Goal: Transaction & Acquisition: Purchase product/service

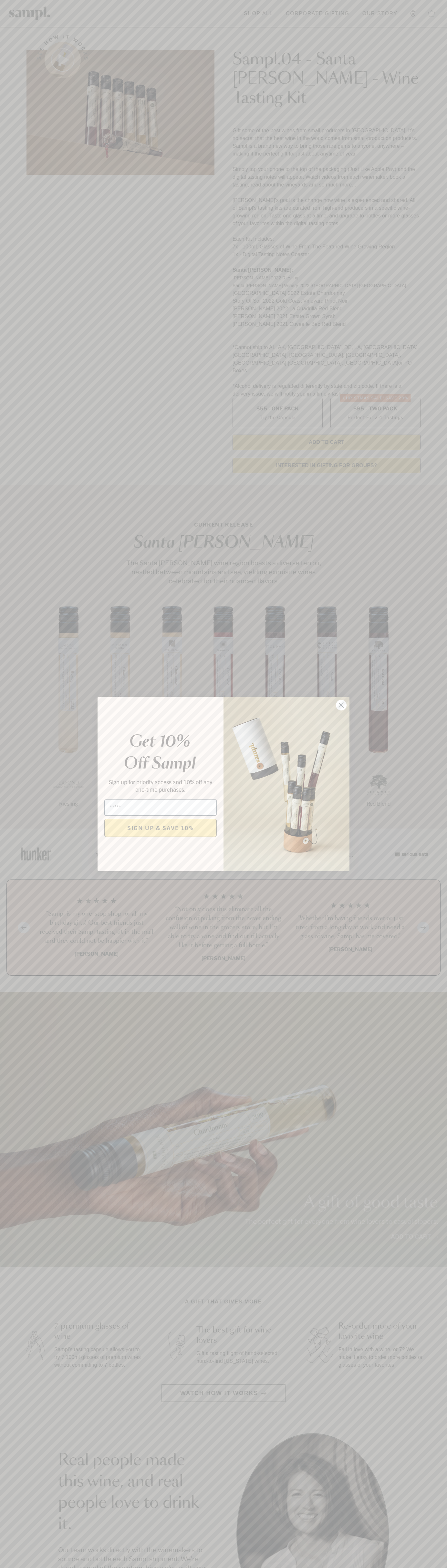
click at [341, 705] on icon "Close dialog" at bounding box center [341, 705] width 4 height 4
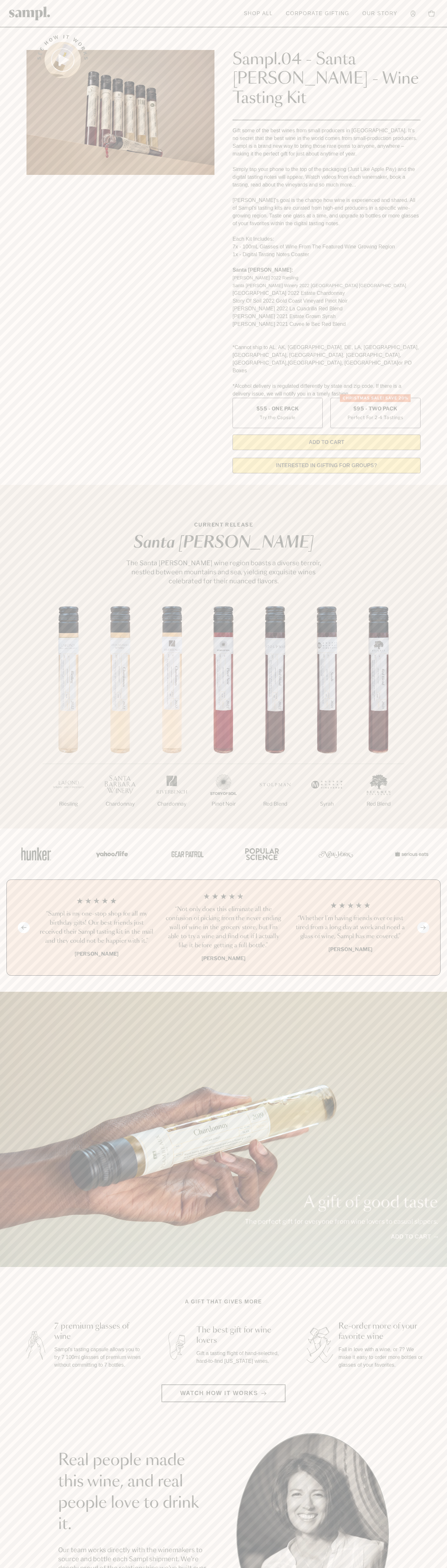
click at [102, 19] on header "Toggle navigation menu Shop All Corporate Gifting Our Story Account Story Shop …" at bounding box center [224, 13] width 447 height 27
click at [442, 1218] on div "A gift of good taste The perfect gift for everyone from wine lovers to casual s…" at bounding box center [224, 1129] width 447 height 275
click at [427, 1567] on html "Skip to main content Toggle navigation menu Shop All Corporate Gifting Our Stor…" at bounding box center [224, 1304] width 447 height 2608
click at [7, 523] on section "CURRENT RELEASE Santa Barbara The Santa Barbara wine region boasts a diverse te…" at bounding box center [224, 657] width 447 height 343
click at [375, 398] on label "Christmas SALE! Save 20% $95 - Two Pack Perfect For 2-4 Tastings" at bounding box center [375, 413] width 90 height 30
